Goal: Book appointment/travel/reservation

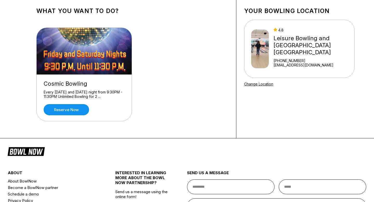
scroll to position [28, 0]
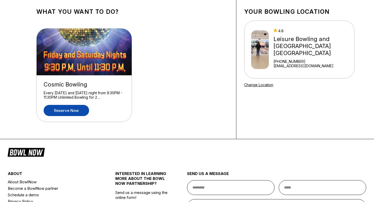
click at [67, 112] on link "Reserve now" at bounding box center [66, 110] width 45 height 11
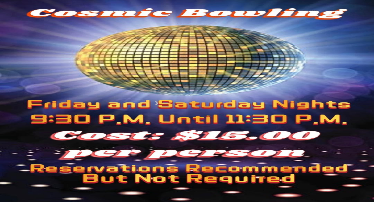
click at [73, 70] on button at bounding box center [76, 67] width 7 height 5
type input "*"
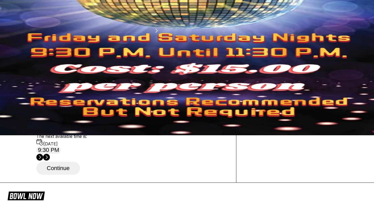
scroll to position [68, 0]
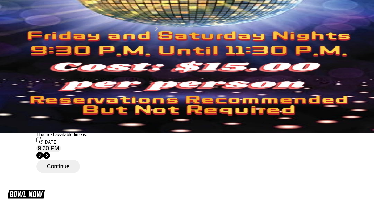
click at [88, 66] on div "19" at bounding box center [84, 62] width 7 height 7
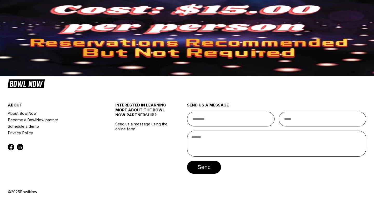
scroll to position [133, 0]
click at [61, 42] on button "9:30 PM" at bounding box center [48, 37] width 24 height 7
click at [62, 63] on button "Continue" at bounding box center [58, 56] width 44 height 13
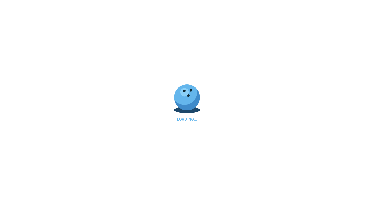
select select "**"
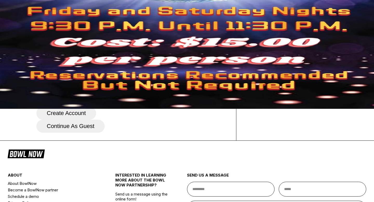
scroll to position [94, 0]
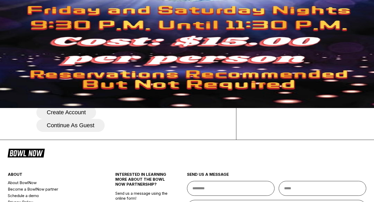
click at [81, 132] on button "Continue as guest" at bounding box center [70, 125] width 68 height 13
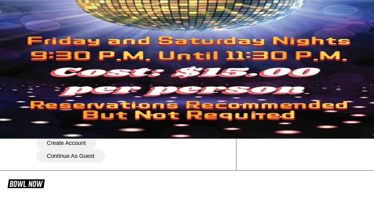
scroll to position [59, 0]
